Goal: Browse casually: Explore the website without a specific task or goal

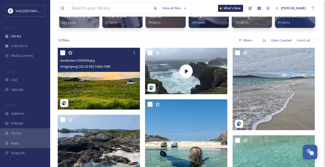
scroll to position [68, 0]
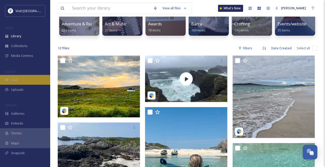
click at [32, 85] on div "UGC" at bounding box center [25, 80] width 50 height 10
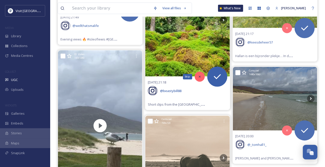
scroll to position [68, 0]
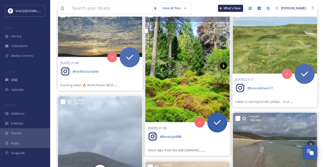
click at [226, 70] on icon at bounding box center [224, 66] width 8 height 8
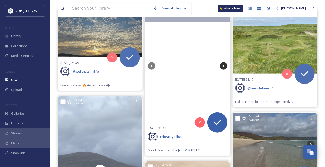
click at [224, 70] on icon at bounding box center [224, 66] width 8 height 8
click at [199, 124] on icon at bounding box center [200, 123] width 4 height 4
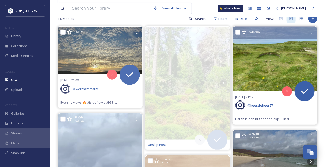
scroll to position [45, 0]
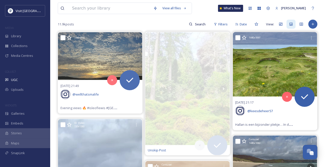
click at [296, 67] on img at bounding box center [275, 64] width 84 height 64
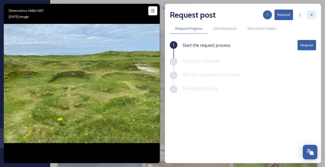
click at [311, 16] on icon at bounding box center [312, 15] width 2 height 2
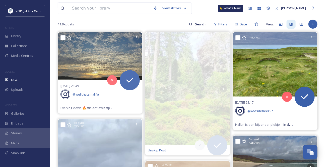
click at [244, 40] on icon at bounding box center [244, 37] width 5 height 5
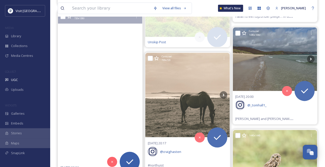
scroll to position [137, 0]
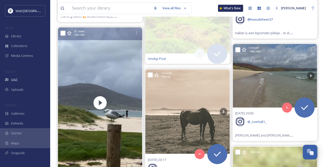
click at [68, 35] on icon at bounding box center [69, 33] width 5 height 5
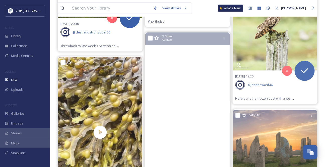
scroll to position [297, 0]
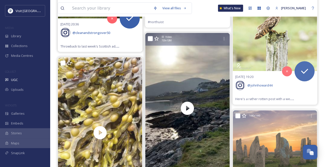
click at [156, 41] on icon at bounding box center [156, 38] width 5 height 5
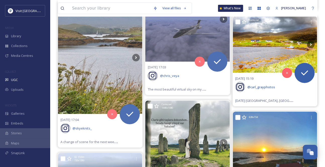
scroll to position [639, 0]
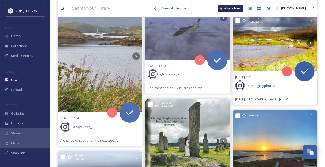
click at [272, 71] on img at bounding box center [275, 43] width 84 height 56
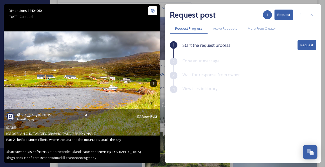
click at [152, 83] on icon at bounding box center [154, 84] width 8 height 8
click at [153, 83] on icon at bounding box center [154, 84] width 8 height 8
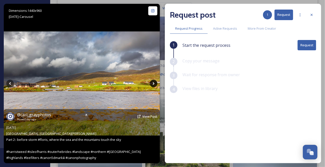
click at [153, 83] on icon at bounding box center [154, 84] width 8 height 8
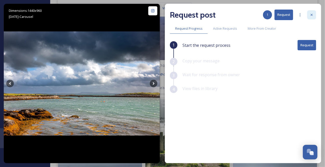
click at [311, 16] on icon at bounding box center [312, 15] width 4 height 4
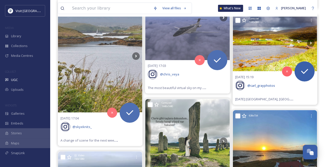
click at [245, 23] on icon at bounding box center [244, 20] width 5 height 5
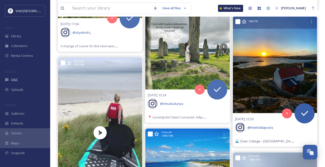
scroll to position [731, 0]
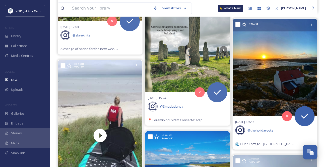
click at [243, 27] on icon at bounding box center [244, 24] width 5 height 5
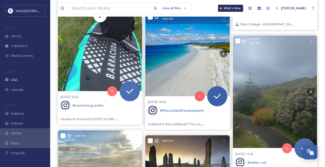
scroll to position [845, 0]
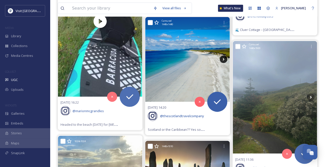
click at [224, 61] on icon at bounding box center [224, 59] width 2 height 3
click at [156, 25] on icon at bounding box center [156, 22] width 5 height 5
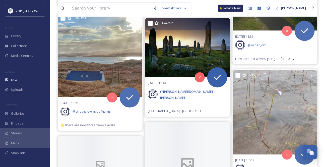
scroll to position [982, 0]
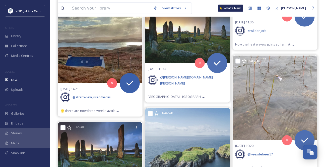
click at [68, 7] on icon at bounding box center [69, 4] width 5 height 5
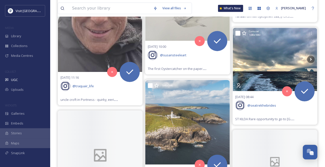
scroll to position [1325, 0]
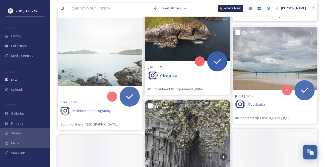
scroll to position [1416, 0]
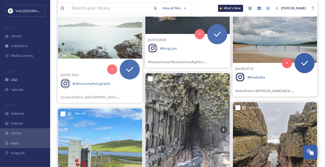
click at [243, 8] on icon at bounding box center [244, 5] width 5 height 5
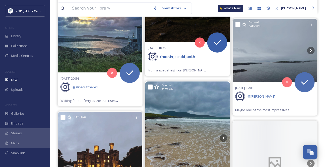
scroll to position [2124, 0]
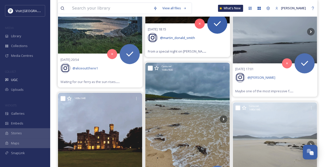
scroll to position [2147, 0]
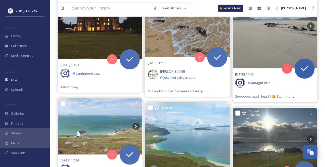
scroll to position [2284, 0]
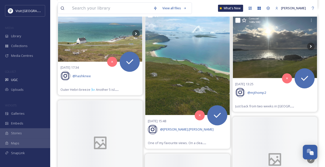
scroll to position [2398, 0]
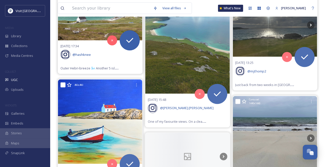
click at [133, 16] on icon at bounding box center [136, 13] width 8 height 8
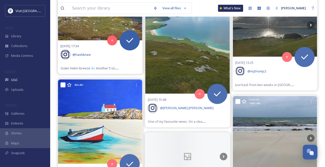
click at [67, 16] on icon at bounding box center [65, 13] width 8 height 8
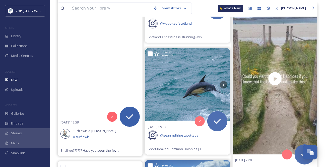
scroll to position [2741, 0]
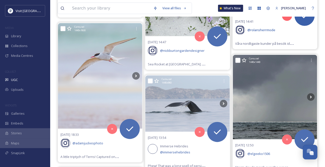
scroll to position [3700, 0]
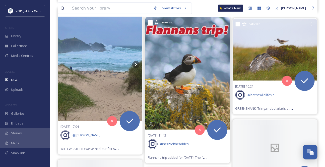
scroll to position [3860, 0]
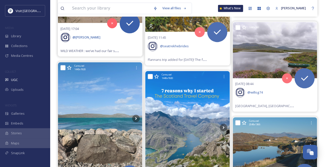
scroll to position [3952, 0]
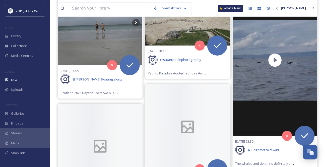
scroll to position [4203, 0]
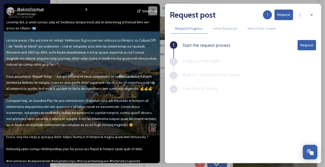
click at [153, 83] on div "@ akissfromuk Posted [DATE] View Post" at bounding box center [82, 83] width 156 height 159
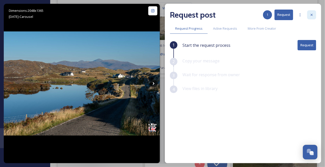
click at [311, 17] on icon at bounding box center [312, 15] width 4 height 4
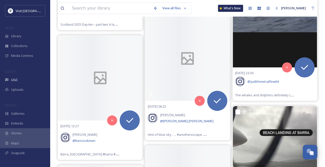
scroll to position [4271, 0]
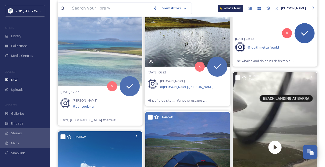
scroll to position [4294, 0]
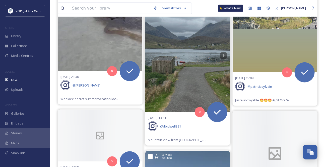
scroll to position [5208, 0]
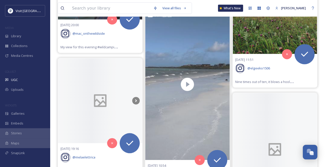
scroll to position [5368, 0]
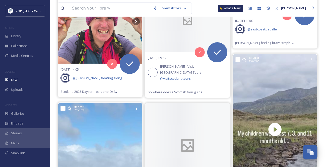
scroll to position [5710, 0]
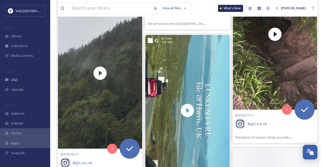
scroll to position [6304, 0]
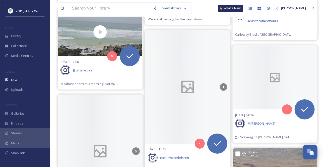
scroll to position [7104, 0]
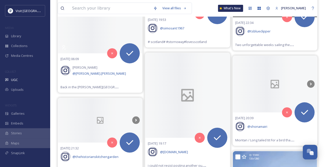
scroll to position [10027, 0]
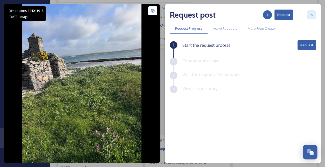
click at [311, 16] on icon at bounding box center [312, 15] width 2 height 2
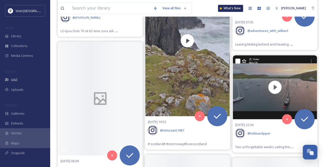
scroll to position [9890, 0]
